Goal: Book appointment/travel/reservation

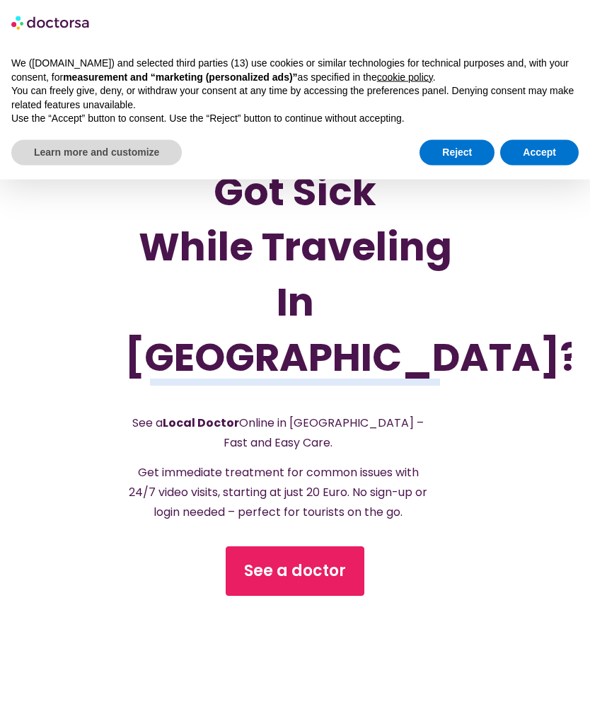
scroll to position [160, 0]
click at [562, 161] on button "Accept" at bounding box center [539, 152] width 79 height 25
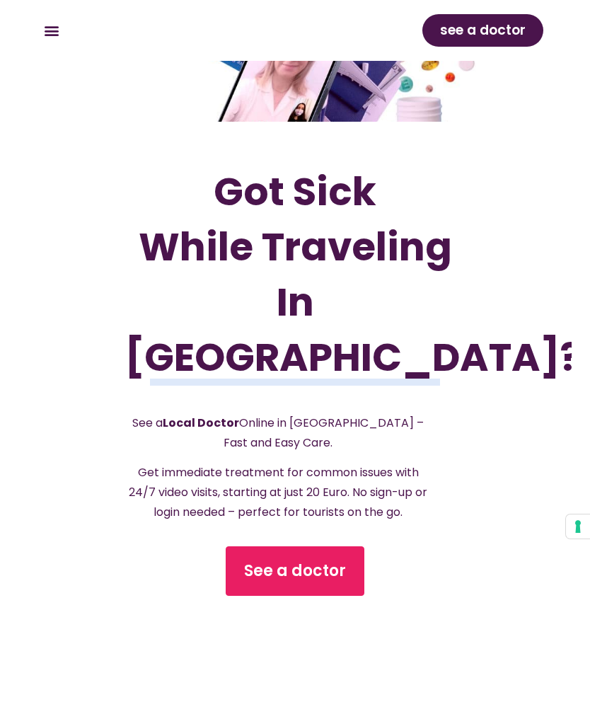
scroll to position [190, 0]
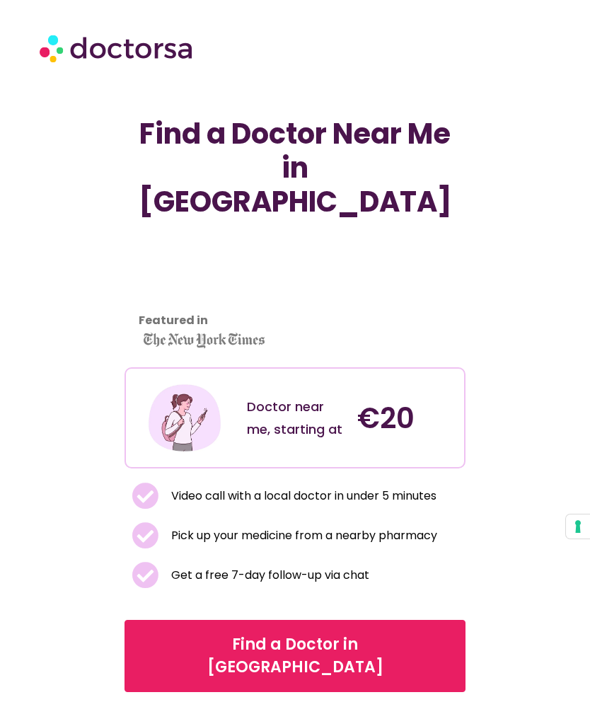
click at [370, 634] on span "Find a Doctor in Coimbra" at bounding box center [295, 656] width 304 height 45
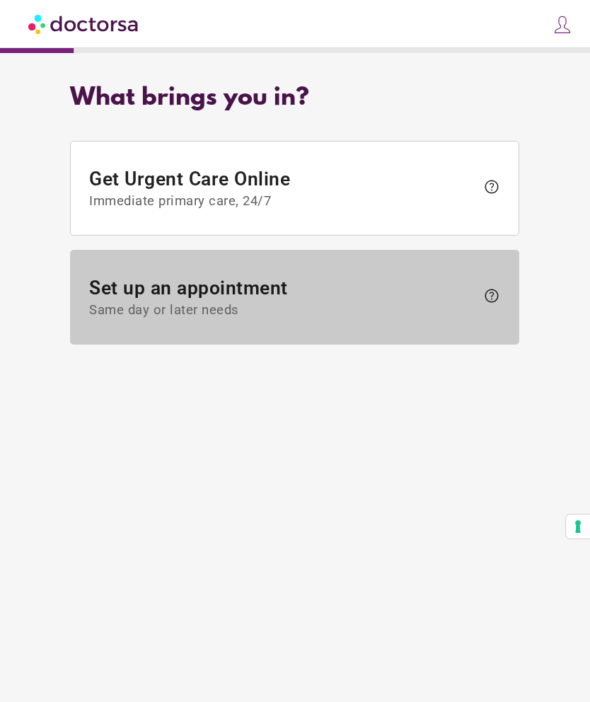
click at [488, 287] on span "help" at bounding box center [491, 295] width 17 height 17
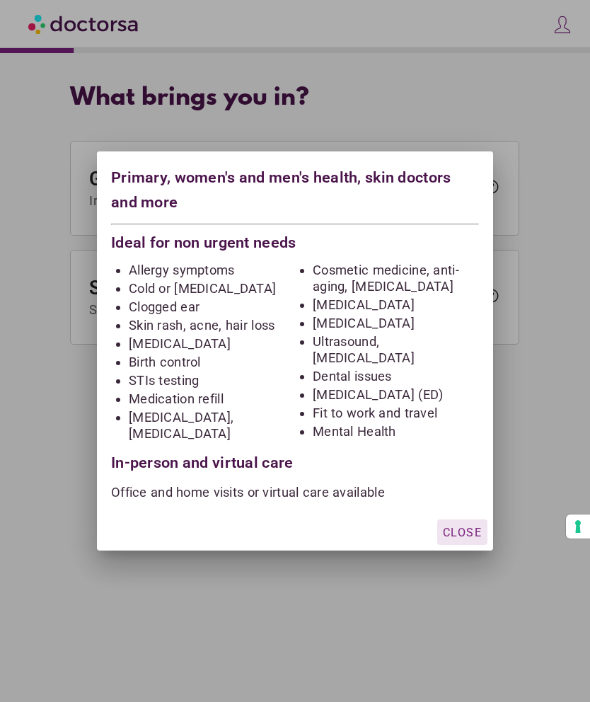
click at [466, 515] on div "Close" at bounding box center [295, 532] width 396 height 38
click at [461, 530] on span "Close" at bounding box center [462, 532] width 39 height 13
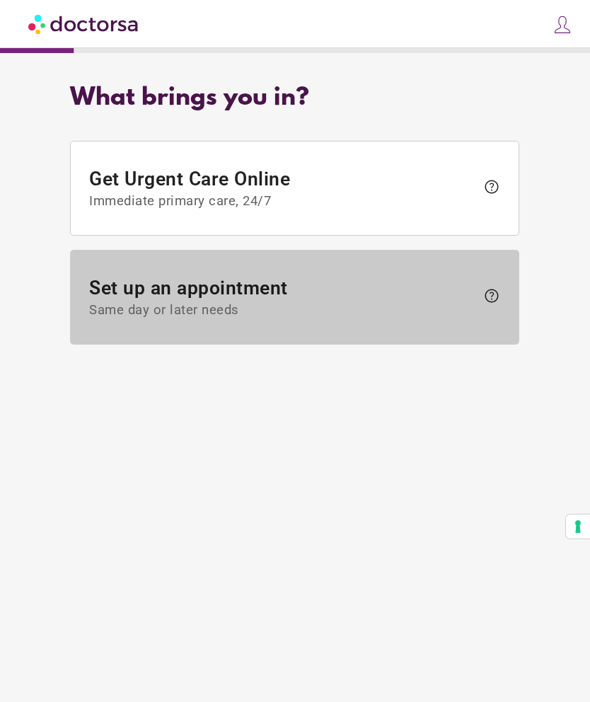
click at [481, 290] on span "help" at bounding box center [488, 298] width 24 height 22
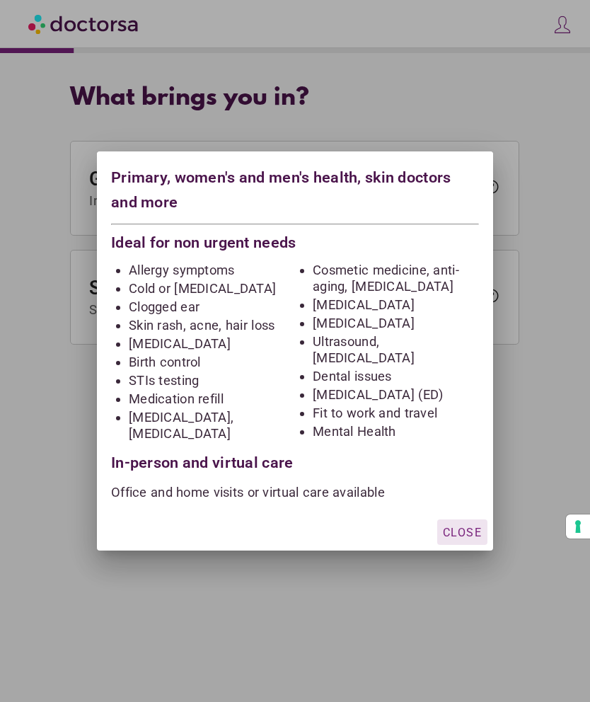
click at [369, 491] on p "Office and home visits or virtual care available" at bounding box center [295, 492] width 368 height 16
click at [472, 510] on div "Primary, women's and men's health, skin doctors and more Ideal for non urgent n…" at bounding box center [295, 332] width 396 height 362
click at [454, 533] on span "Close" at bounding box center [462, 532] width 39 height 13
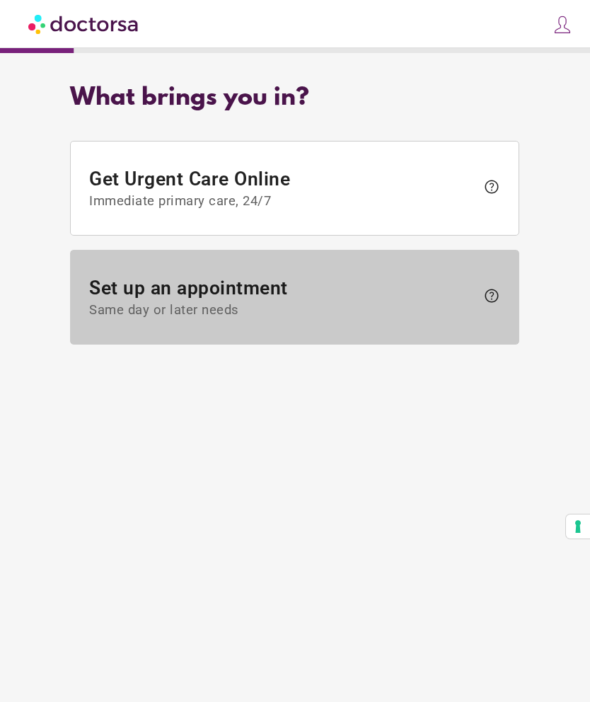
click at [493, 288] on span "help" at bounding box center [491, 295] width 17 height 17
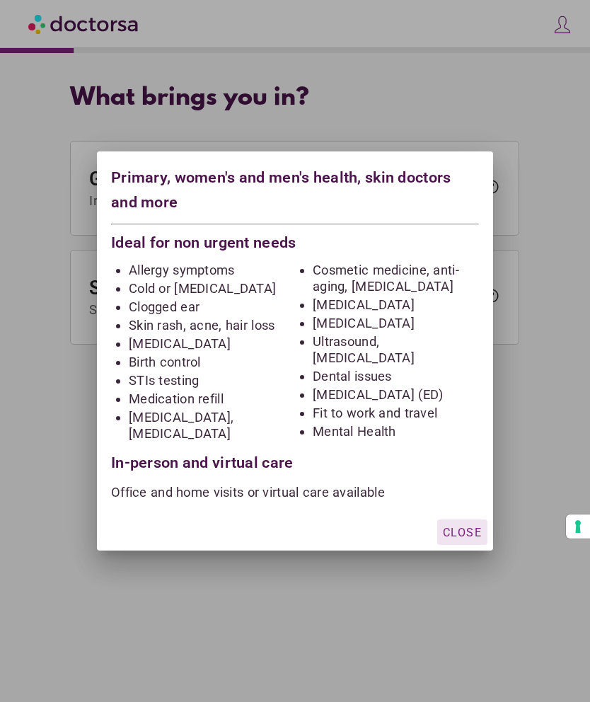
click at [431, 331] on ul "Cosmetic medicine, anti-aging, skin care Vaginal yeast infection Breast Health …" at bounding box center [387, 353] width 184 height 182
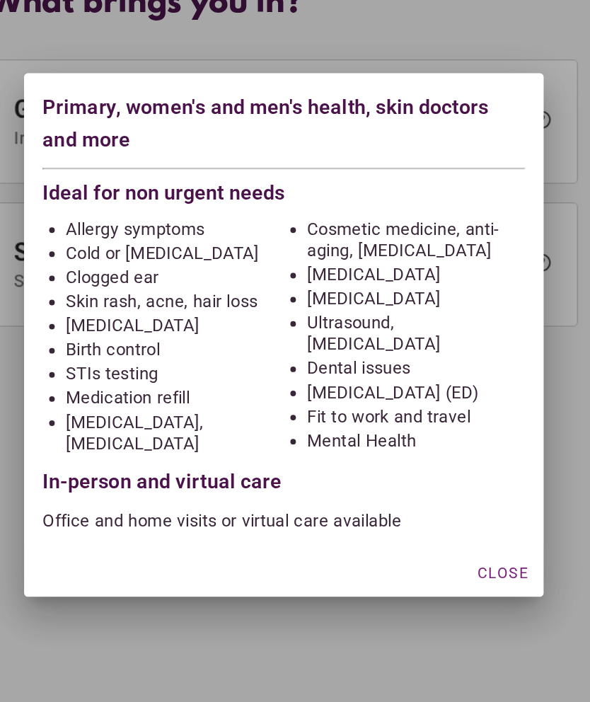
click at [163, 317] on li "Skin rash, acne, hair loss" at bounding box center [212, 325] width 166 height 16
click at [437, 520] on div "button" at bounding box center [462, 532] width 50 height 25
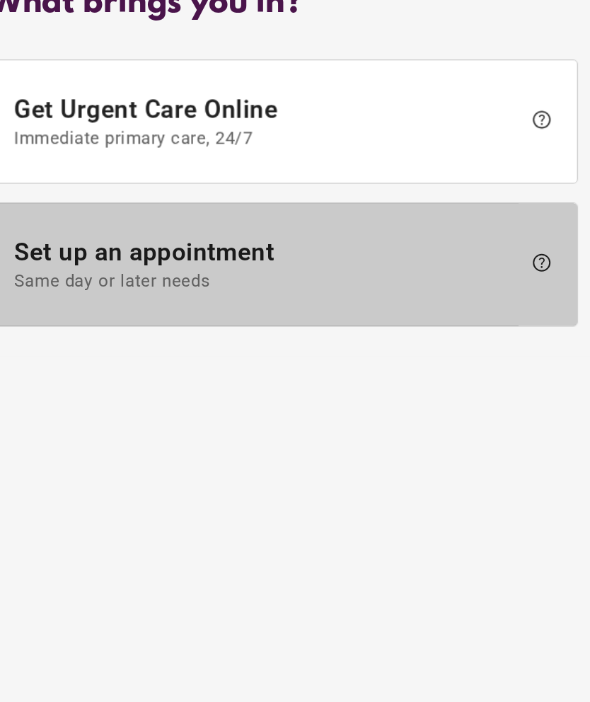
click at [483, 287] on span "help" at bounding box center [491, 295] width 17 height 17
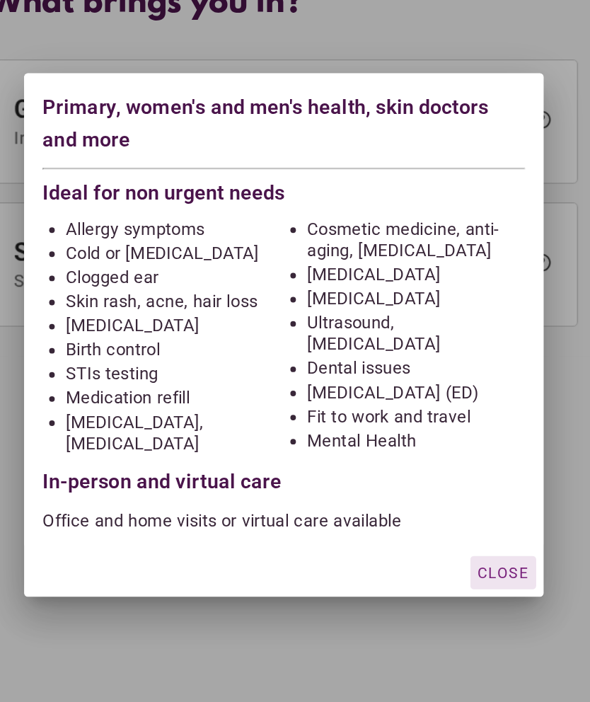
click at [443, 526] on span "Close" at bounding box center [462, 532] width 39 height 13
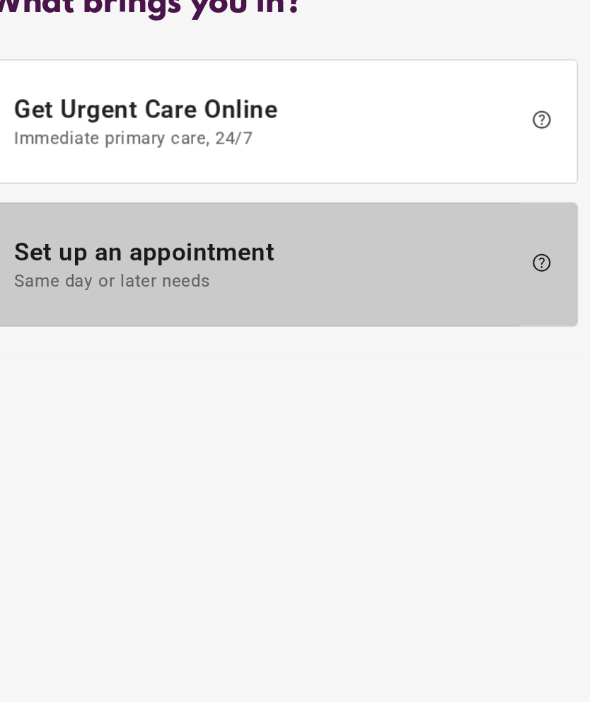
click at [98, 303] on span "Same day or later needs" at bounding box center [283, 311] width 387 height 16
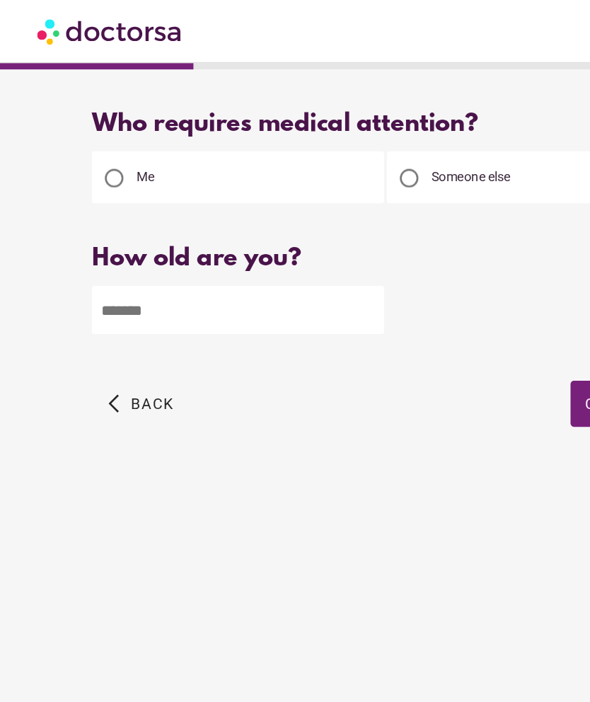
click at [183, 234] on input "number" at bounding box center [181, 236] width 223 height 37
type input "**"
click at [444, 307] on span "button" at bounding box center [477, 307] width 85 height 35
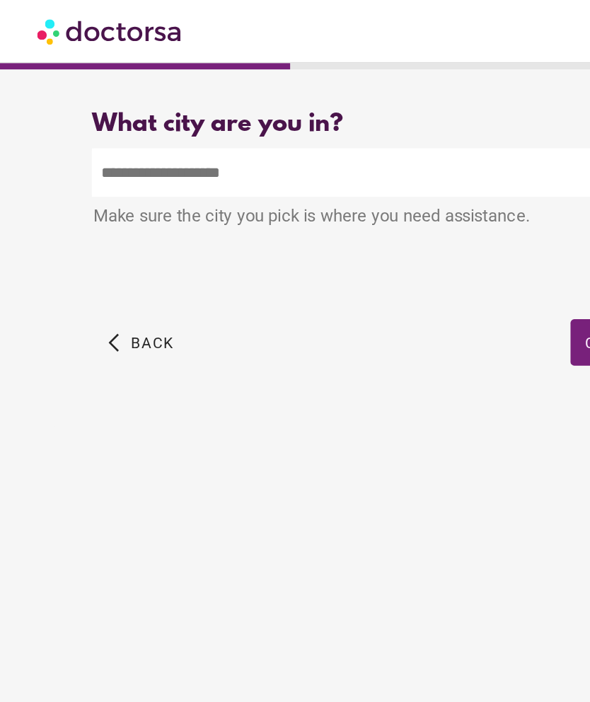
click at [224, 126] on input "text" at bounding box center [295, 131] width 450 height 37
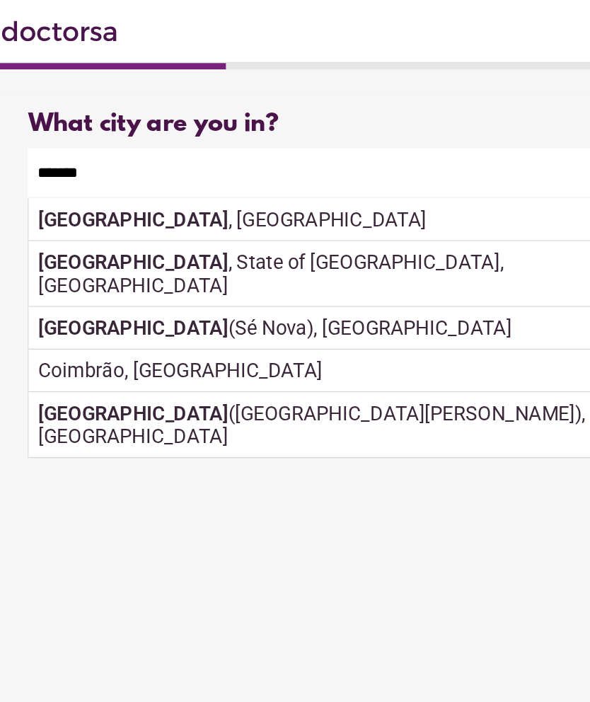
click at [196, 159] on div "Coimbra , Portugal" at bounding box center [295, 167] width 448 height 33
type input "**********"
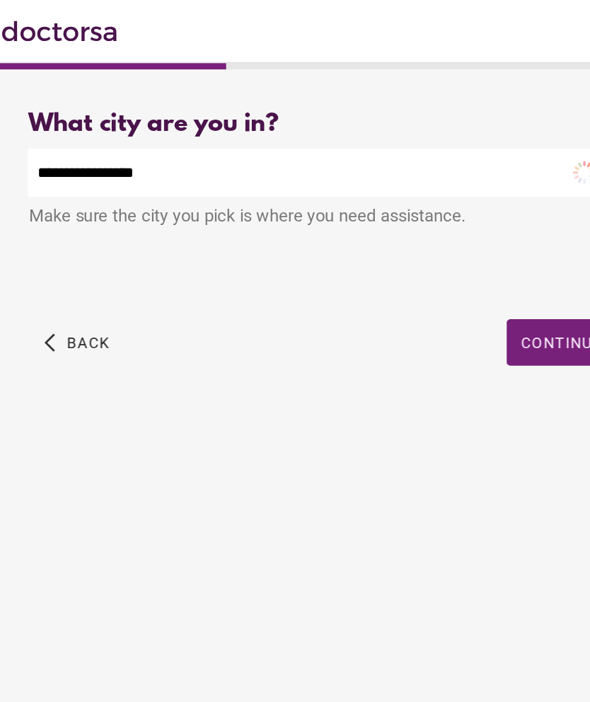
click at [447, 265] on span "Continue" at bounding box center [478, 261] width 62 height 13
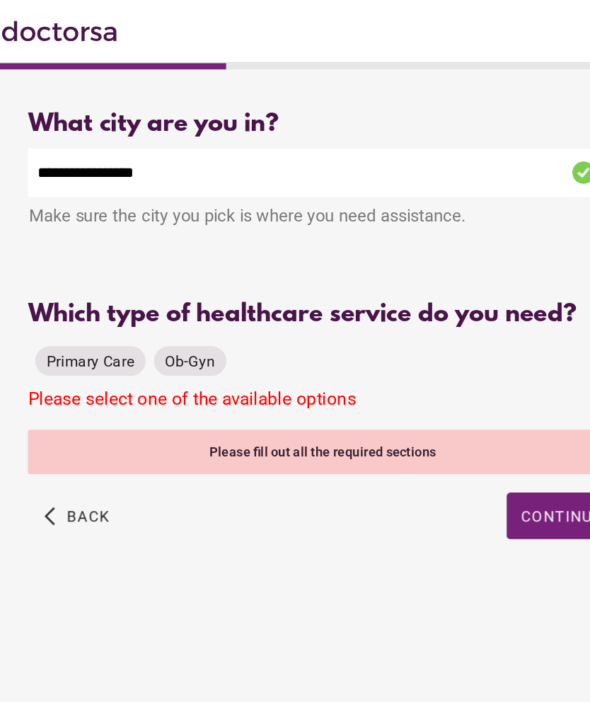
click at [84, 280] on span "Primary Care" at bounding box center [117, 275] width 67 height 13
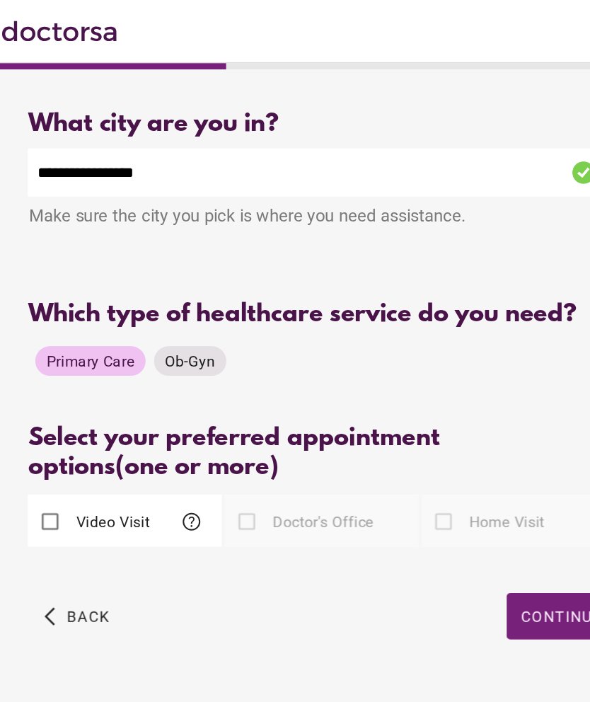
click at [223, 408] on div at bounding box center [237, 398] width 28 height 28
